Goal: Task Accomplishment & Management: Manage account settings

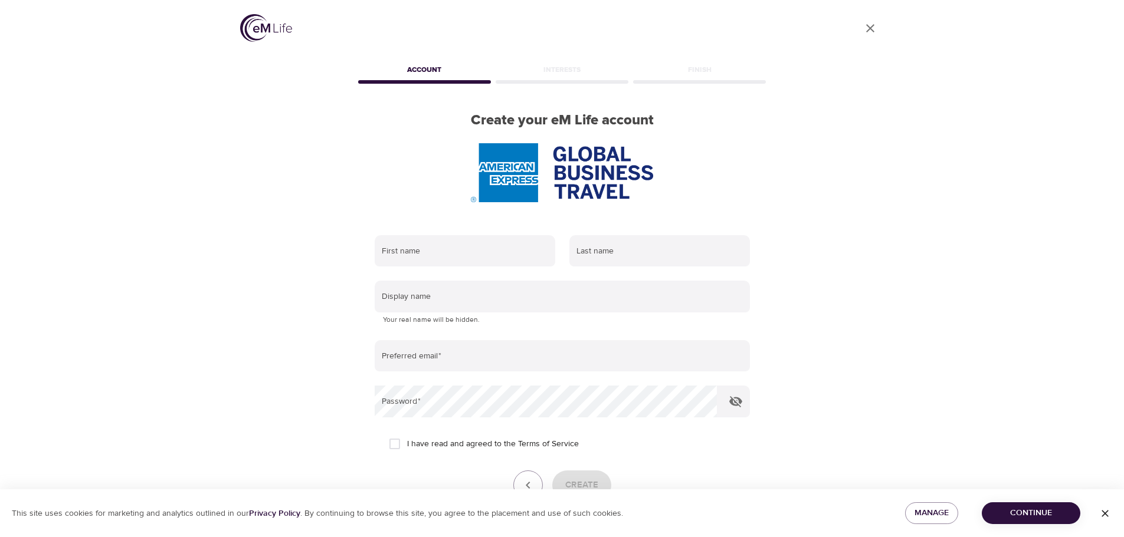
click at [255, 30] on img at bounding box center [266, 28] width 52 height 28
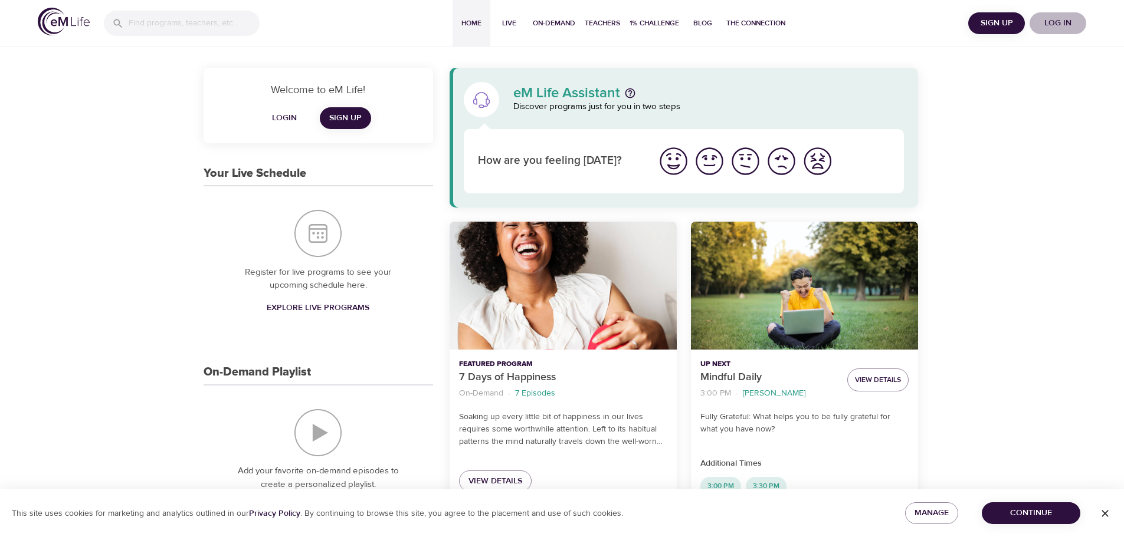
click at [1070, 23] on span "Log in" at bounding box center [1057, 23] width 47 height 15
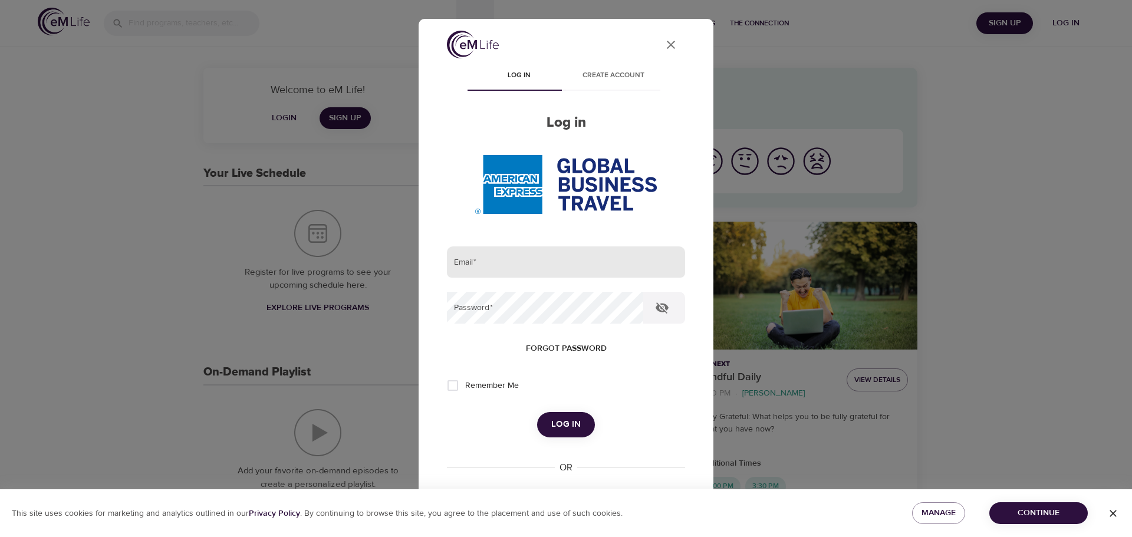
type input "[EMAIL_ADDRESS][DOMAIN_NAME]"
click at [554, 423] on span "Log in" at bounding box center [565, 424] width 29 height 15
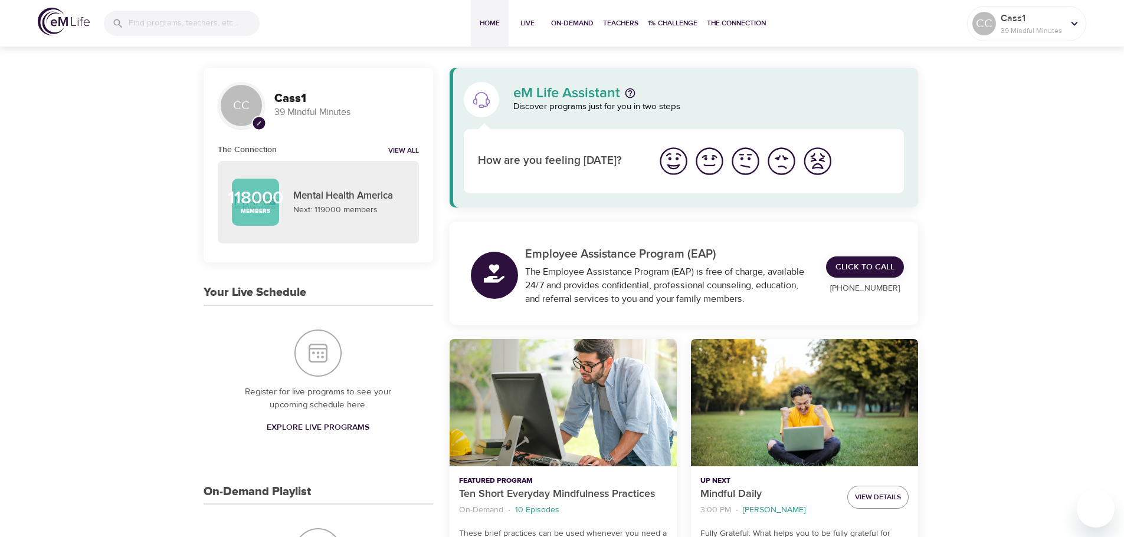
scroll to position [59, 0]
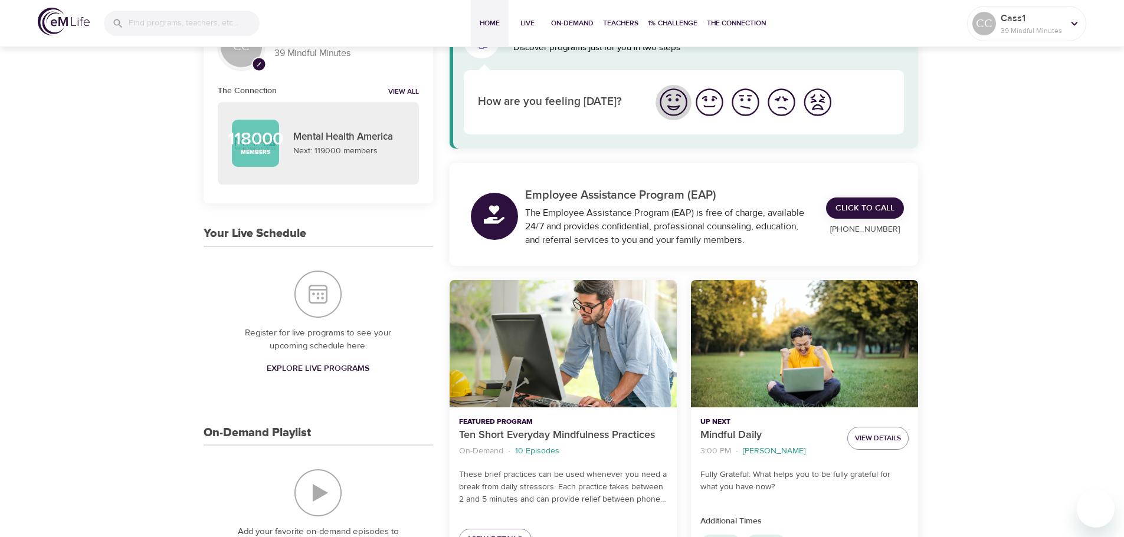
click at [672, 106] on img "I'm feeling great" at bounding box center [673, 102] width 32 height 32
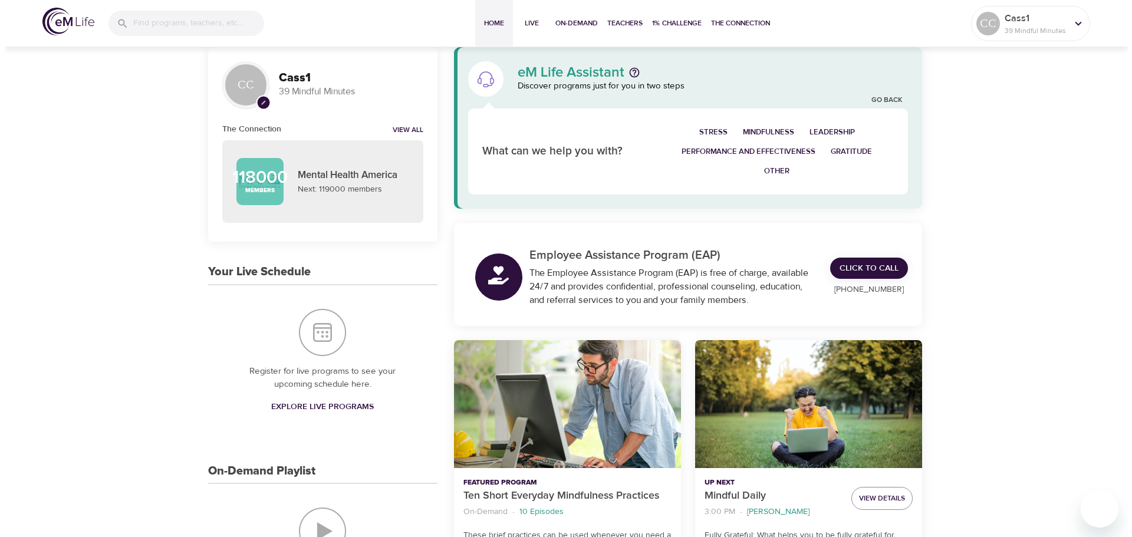
scroll to position [0, 0]
